Goal: Task Accomplishment & Management: Use online tool/utility

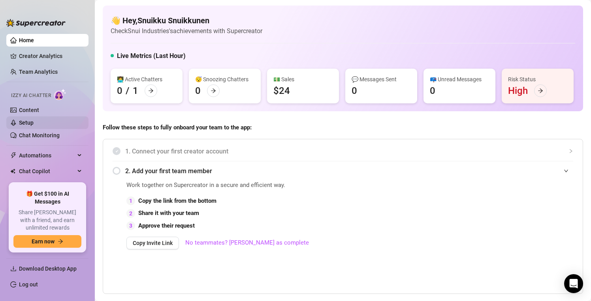
click at [34, 125] on link "Setup" at bounding box center [26, 123] width 15 height 6
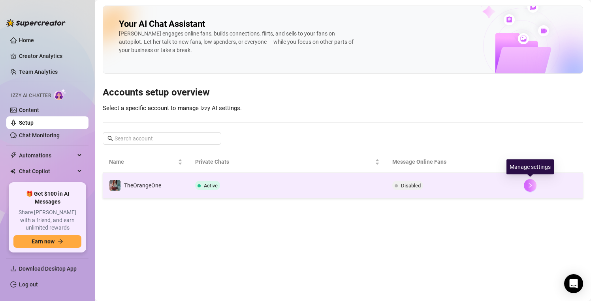
click at [528, 186] on icon "right" at bounding box center [530, 186] width 6 height 6
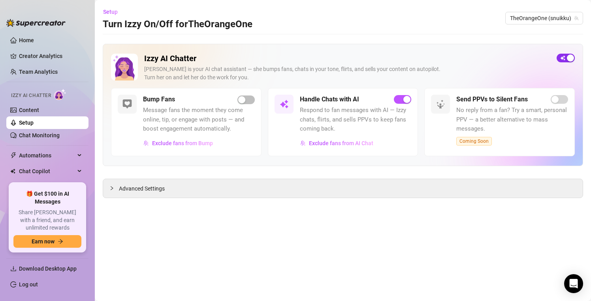
click at [566, 60] on span "button" at bounding box center [565, 58] width 18 height 9
